Goal: Information Seeking & Learning: Understand process/instructions

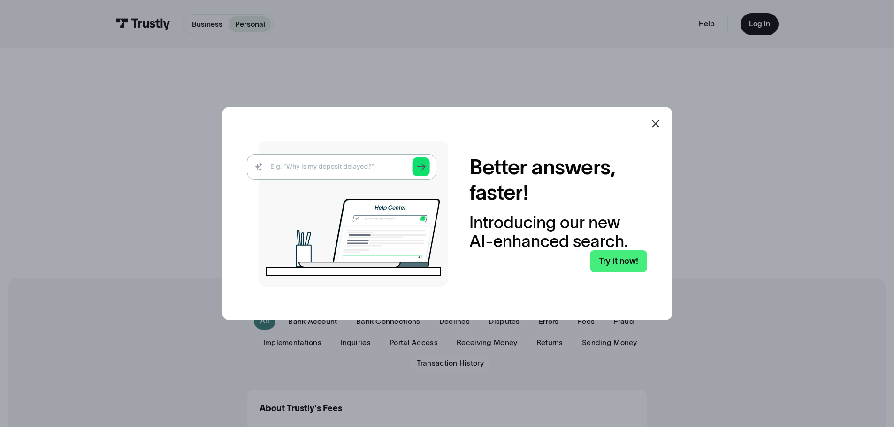
click at [370, 169] on img at bounding box center [347, 214] width 201 height 146
click at [627, 272] on link "Try it now!" at bounding box center [618, 261] width 57 height 22
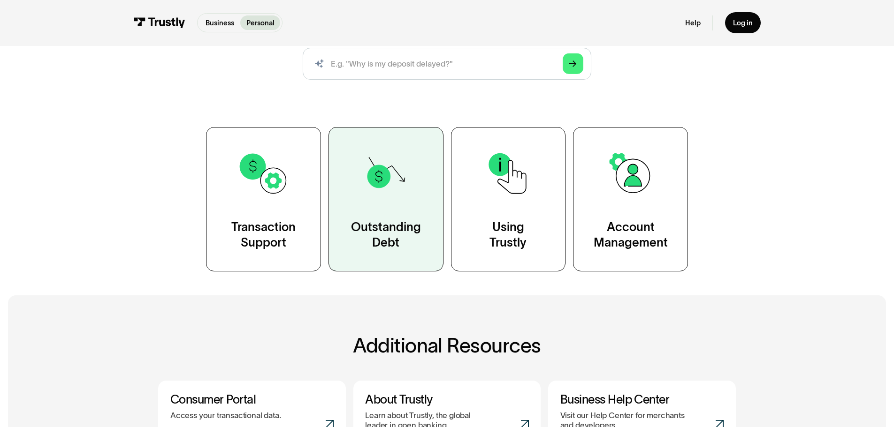
scroll to position [121, 0]
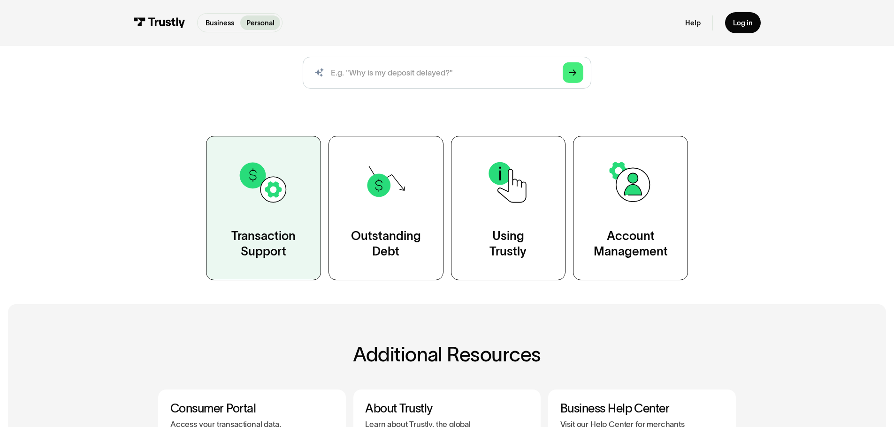
click at [268, 215] on link "Transaction Support" at bounding box center [263, 208] width 115 height 144
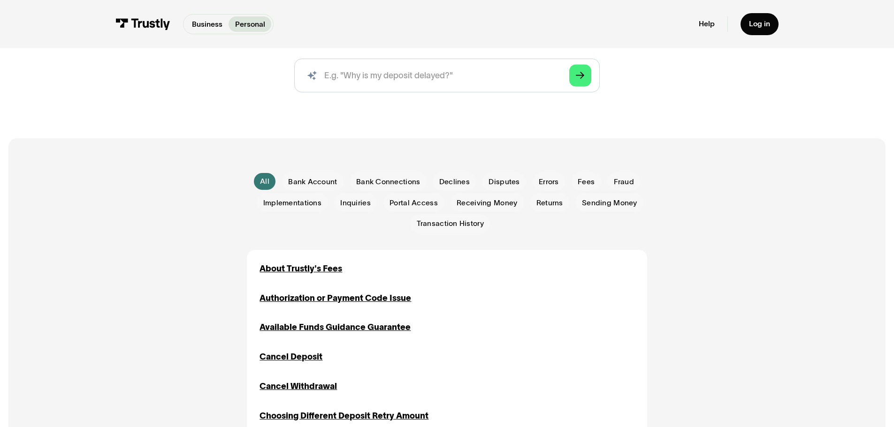
scroll to position [141, 0]
click at [508, 204] on span "Receiving Money" at bounding box center [486, 202] width 61 height 10
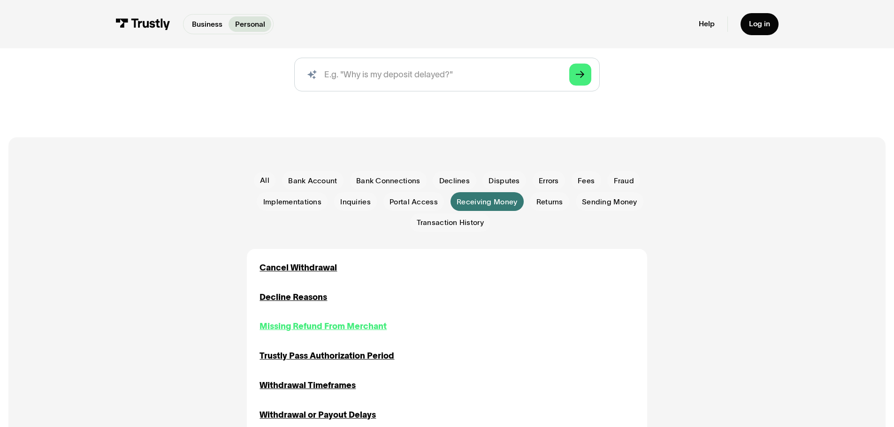
click at [346, 327] on div "Missing Refund From Merchant" at bounding box center [322, 326] width 127 height 13
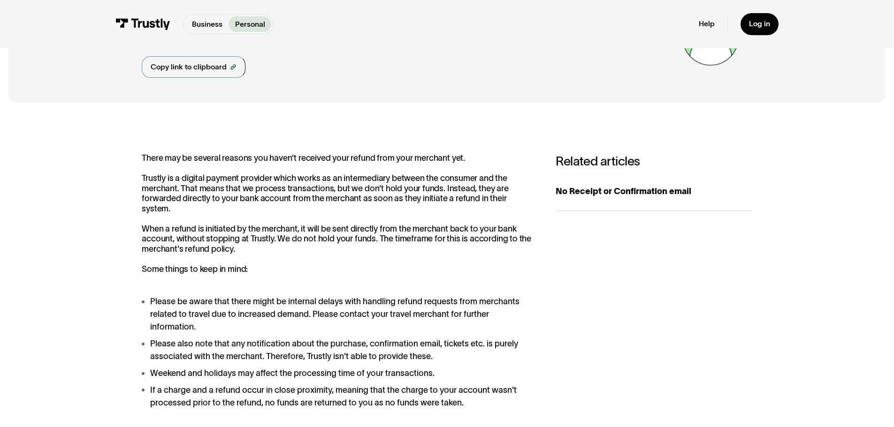
scroll to position [94, 0]
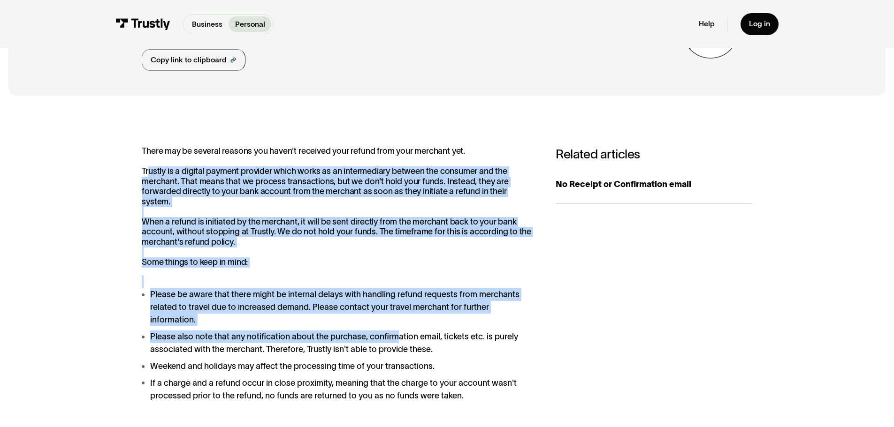
drag, startPoint x: 149, startPoint y: 175, endPoint x: 405, endPoint y: 325, distance: 297.2
click at [400, 329] on div "There may be several reasons you haven't received your refund from your merchan…" at bounding box center [338, 301] width 393 height 311
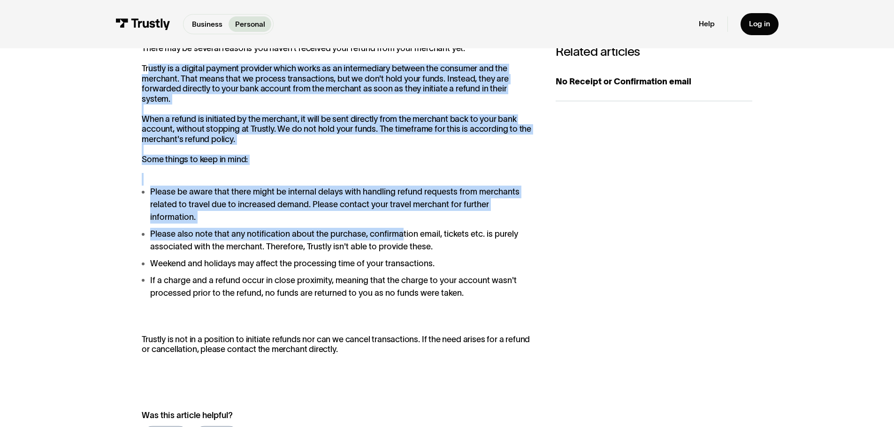
scroll to position [281, 0]
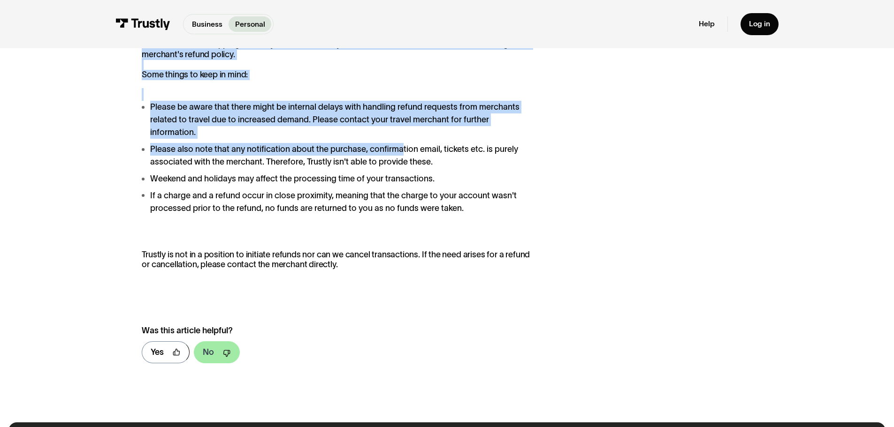
click at [204, 346] on div "No" at bounding box center [208, 352] width 11 height 13
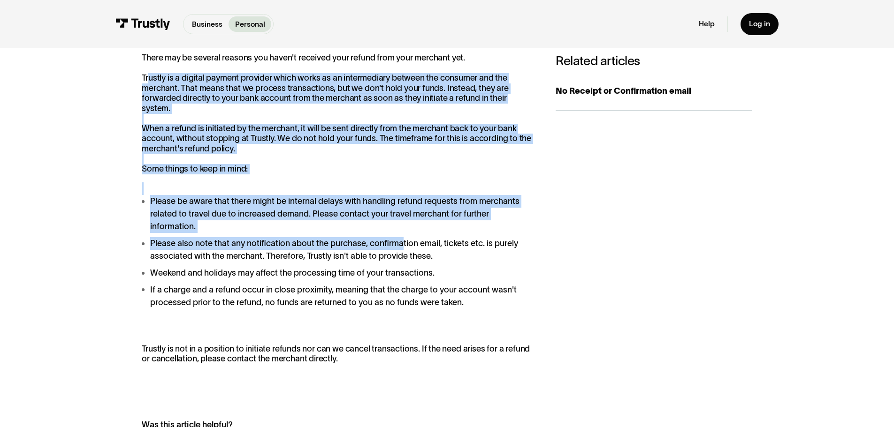
scroll to position [0, 0]
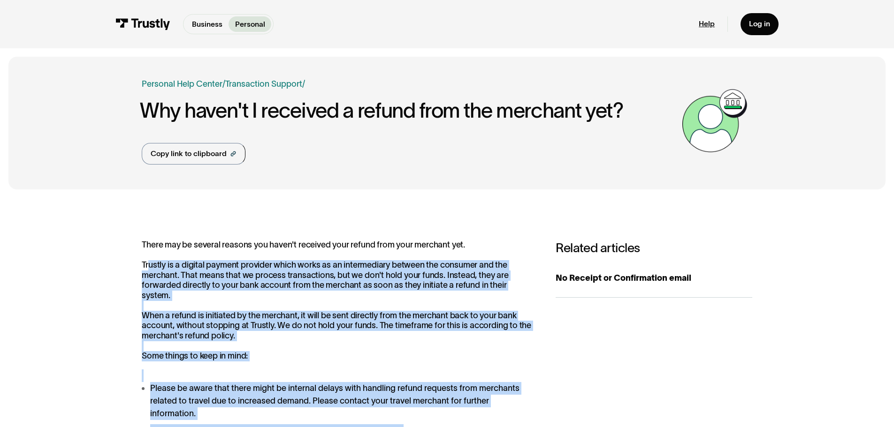
click at [703, 22] on link "Help" at bounding box center [706, 23] width 16 height 9
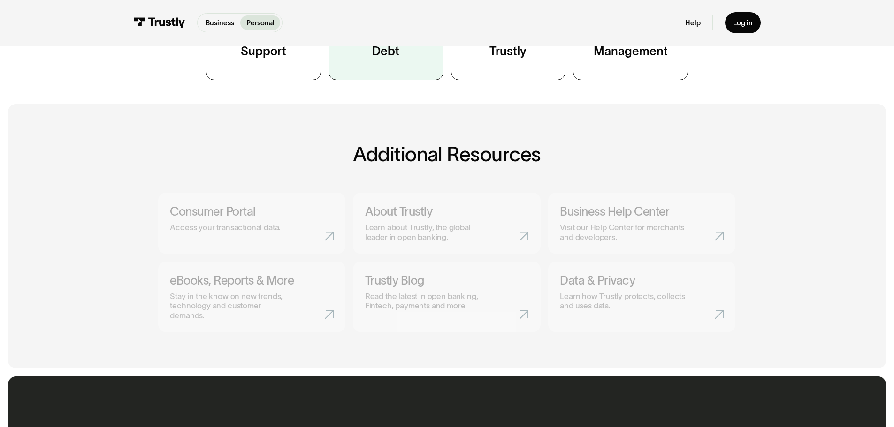
scroll to position [328, 0]
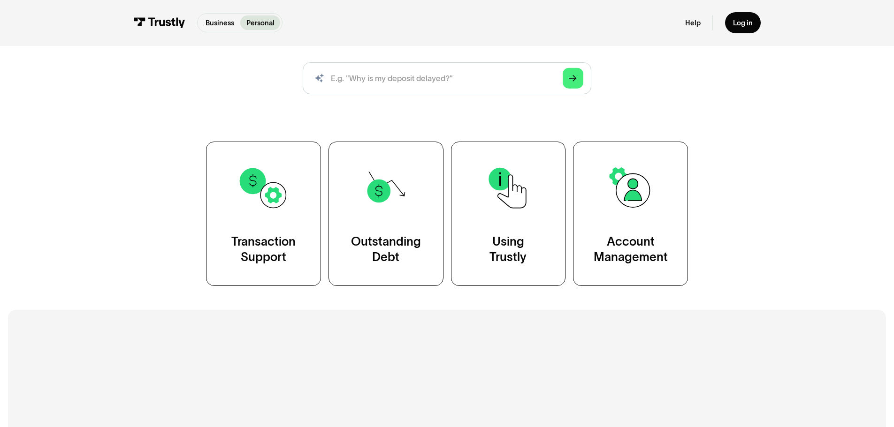
scroll to position [141, 0]
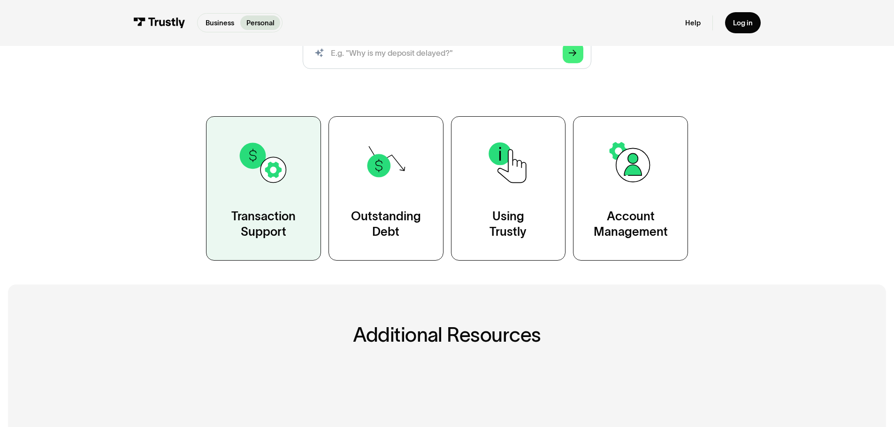
click at [249, 193] on link "Transaction Support" at bounding box center [263, 188] width 115 height 144
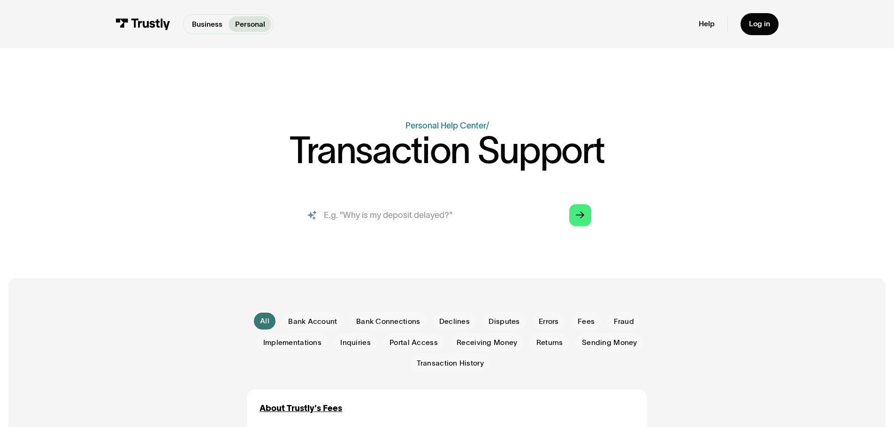
click at [450, 221] on input "search" at bounding box center [446, 215] width 305 height 34
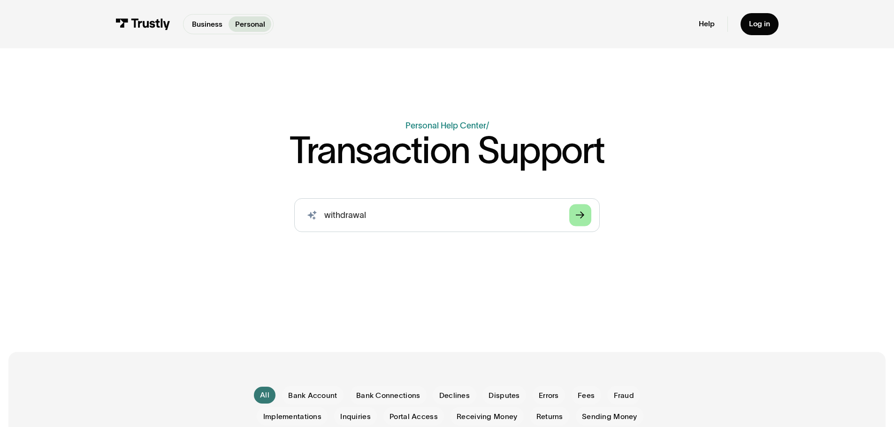
click at [588, 211] on link "Arrow Right" at bounding box center [580, 215] width 22 height 22
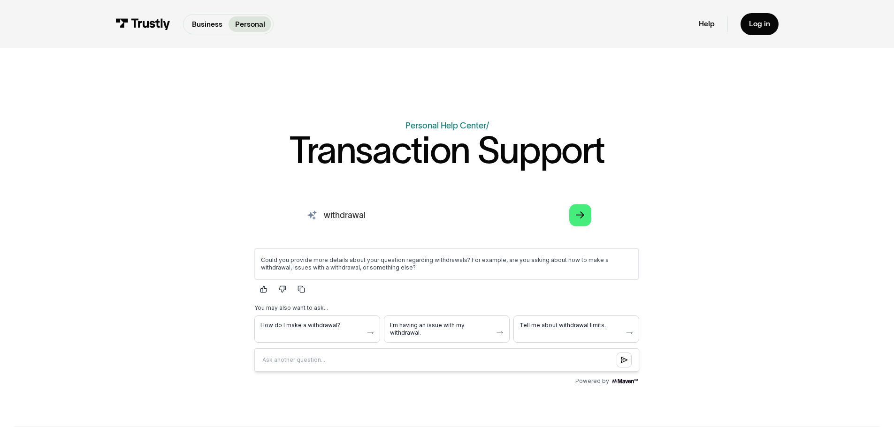
click at [384, 217] on input "withdrawal" at bounding box center [446, 215] width 305 height 34
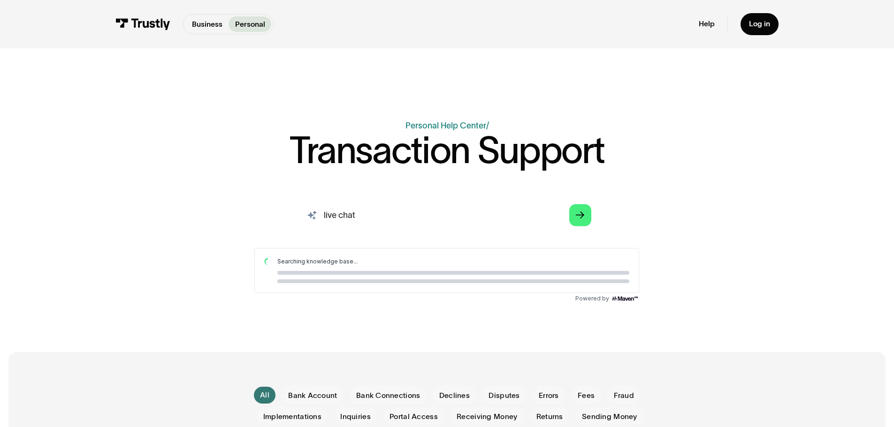
type input "live chat"
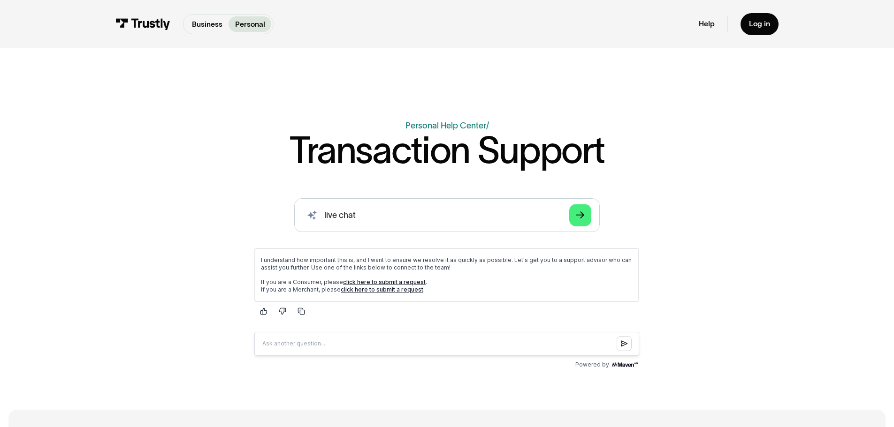
click at [366, 279] on link "click here to submit a request" at bounding box center [384, 281] width 83 height 7
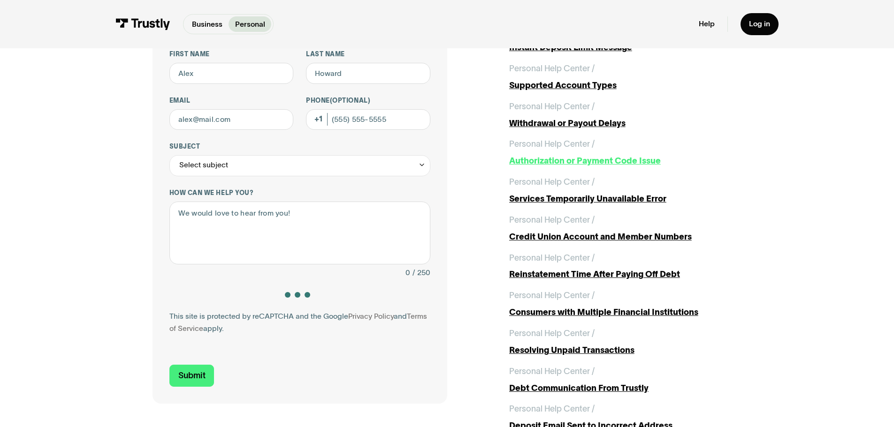
scroll to position [94, 0]
